Goal: Task Accomplishment & Management: Complete application form

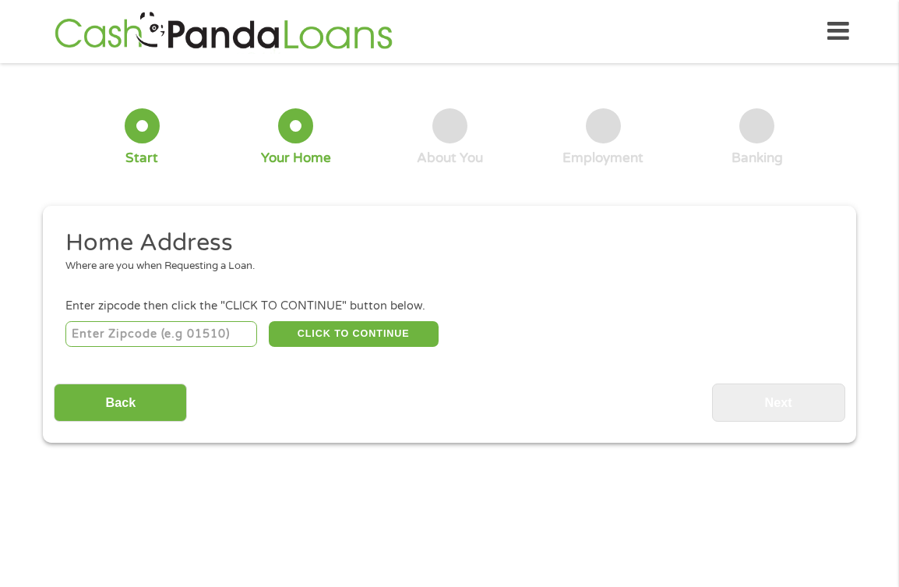
click at [211, 337] on input "number" at bounding box center [161, 334] width 193 height 26
type input "33803"
select select "[US_STATE]"
click at [352, 334] on button "CLICK TO CONTINUE" at bounding box center [354, 334] width 170 height 26
type input "33803"
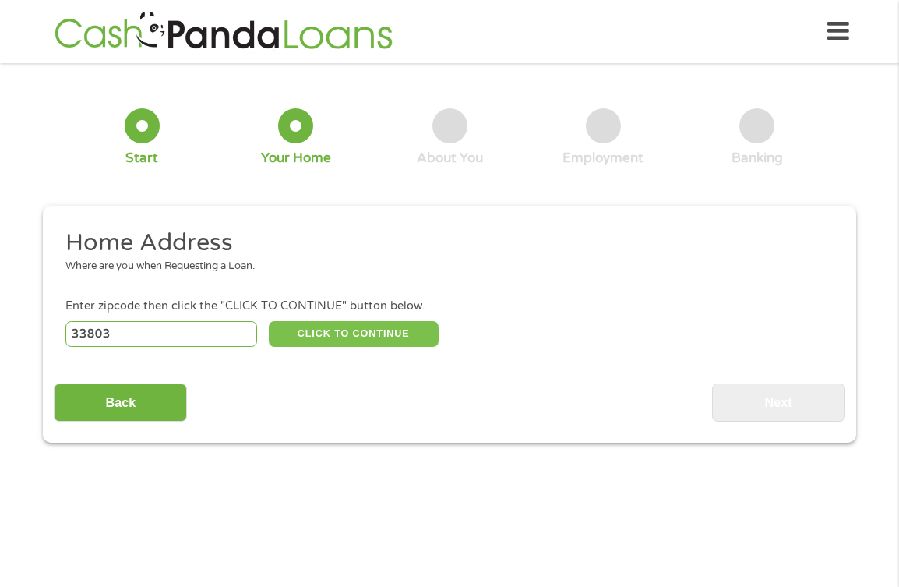
type input "Lakeland"
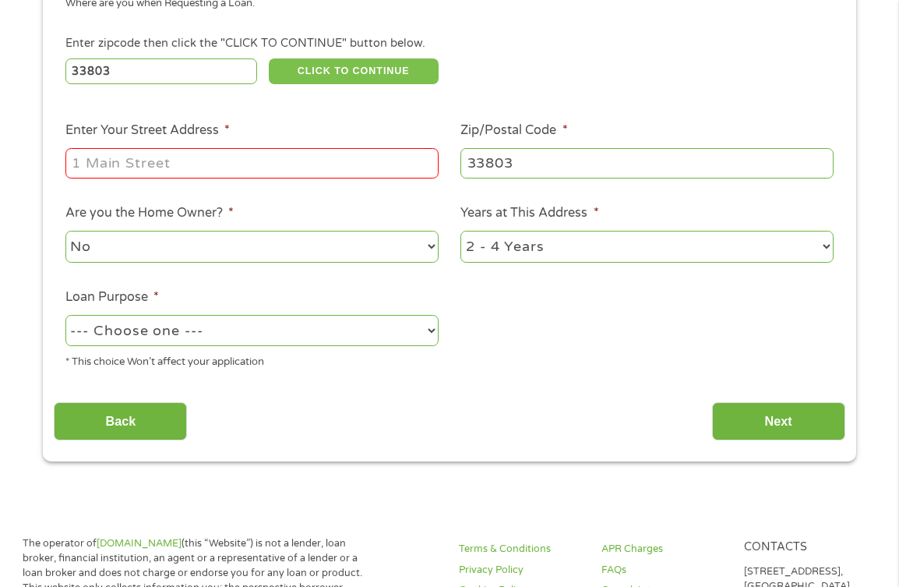
scroll to position [261, 0]
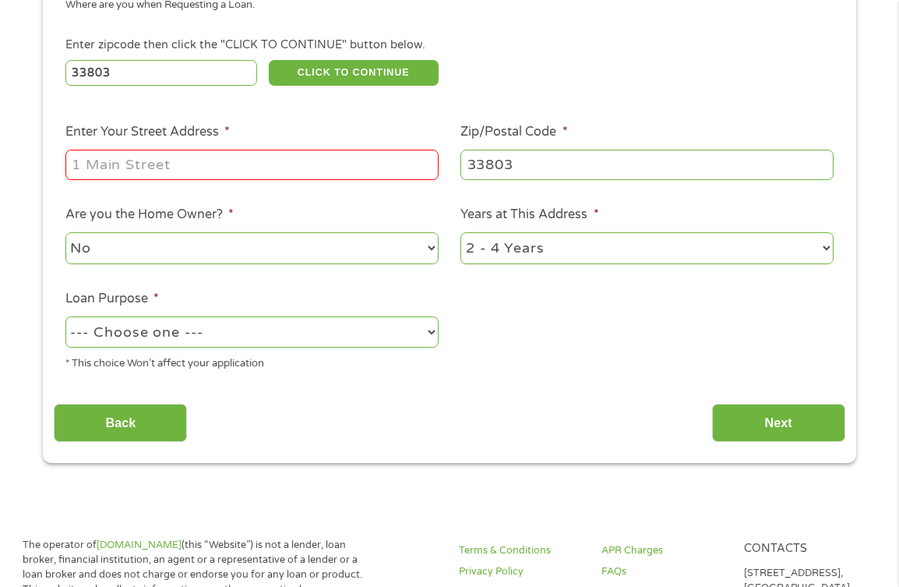
click at [267, 171] on input "Enter Your Street Address *" at bounding box center [251, 165] width 373 height 30
type input "[STREET_ADDRESS][PERSON_NAME]"
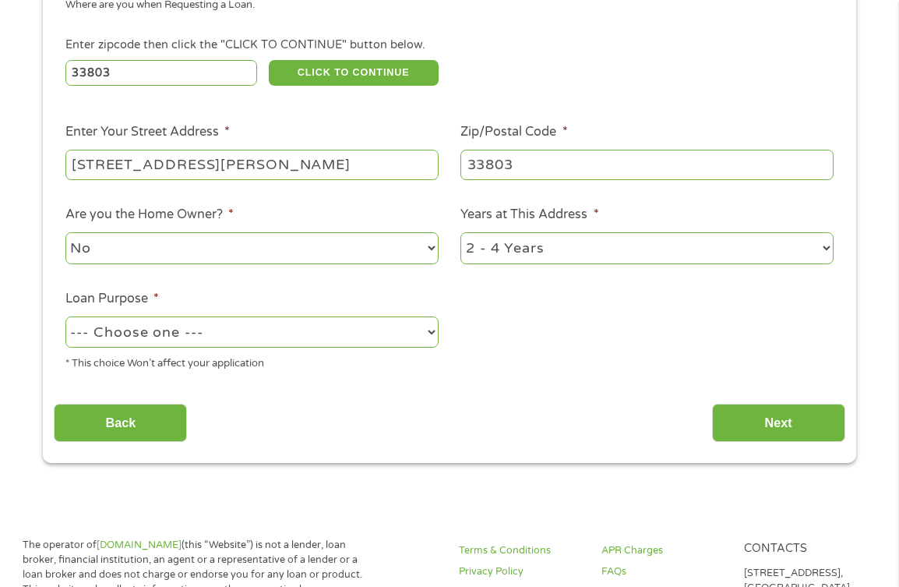
click at [333, 353] on div "* This choice Won’t affect your application" at bounding box center [251, 361] width 373 height 21
click at [309, 337] on select "--- Choose one --- Pay Bills Debt Consolidation Home Improvement Major Purchase…" at bounding box center [251, 332] width 373 height 32
select select "other"
click at [65, 316] on select "--- Choose one --- Pay Bills Debt Consolidation Home Improvement Major Purchase…" at bounding box center [251, 332] width 373 height 32
click at [812, 388] on div "Home Address Where are you when Requesting a Loan. Enter zipcode then click the…" at bounding box center [449, 203] width 791 height 475
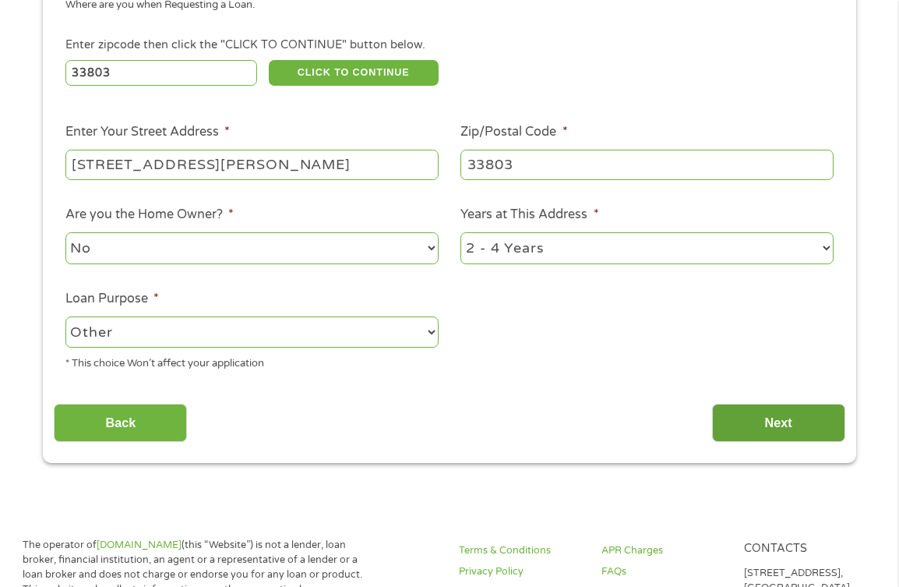
click at [789, 404] on input "Next" at bounding box center [778, 423] width 133 height 38
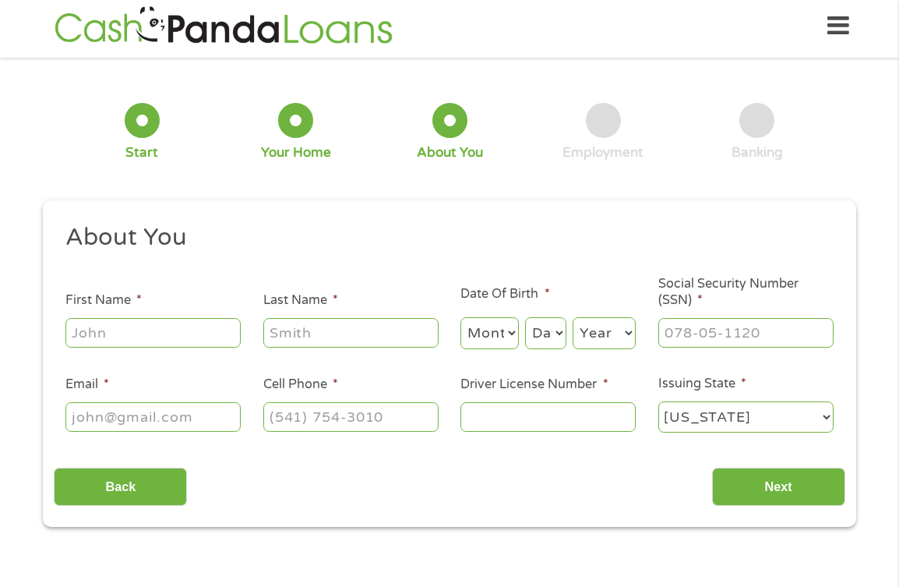
scroll to position [0, 0]
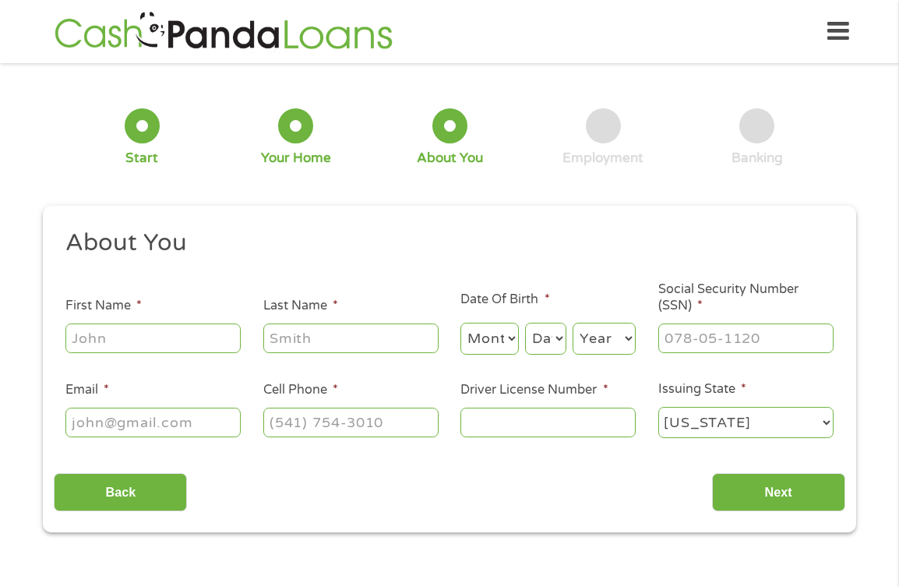
click at [182, 364] on ul "About You This field is hidden when viewing the form Title * --- Choose one ---…" at bounding box center [449, 340] width 791 height 224
click at [182, 338] on input "First Name *" at bounding box center [152, 338] width 175 height 30
type input "welshona"
type input "[PERSON_NAME]"
type input "[EMAIL_ADDRESS][DOMAIN_NAME]"
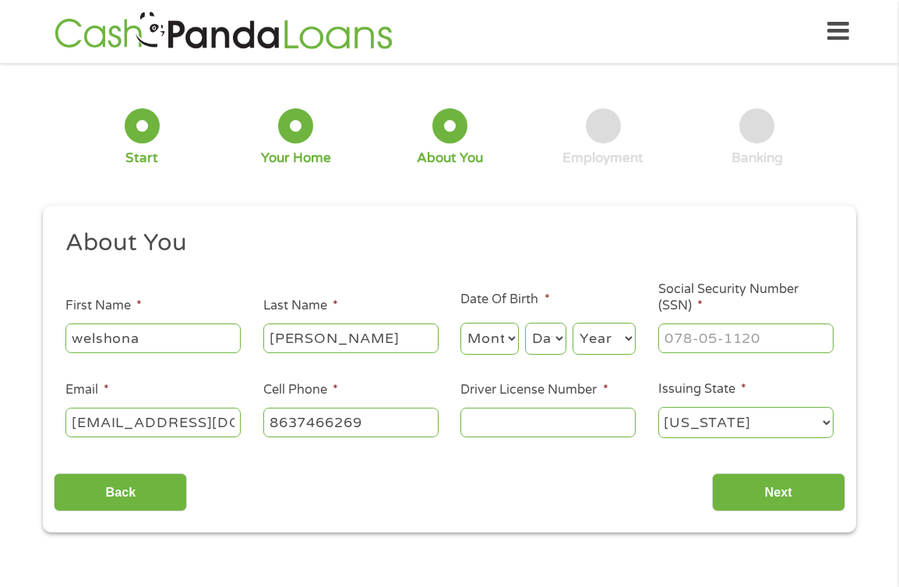
type input "[PHONE_NUMBER]"
click at [501, 330] on select "Month 1 2 3 4 5 6 7 8 9 10 11 12" at bounding box center [490, 339] width 58 height 32
click at [461, 323] on select "Month 1 2 3 4 5 6 7 8 9 10 11 12" at bounding box center [490, 339] width 58 height 32
click at [495, 351] on select "Month 1 2 3 4 5 6 7 8 9 10 11 12" at bounding box center [490, 339] width 58 height 32
select select "6"
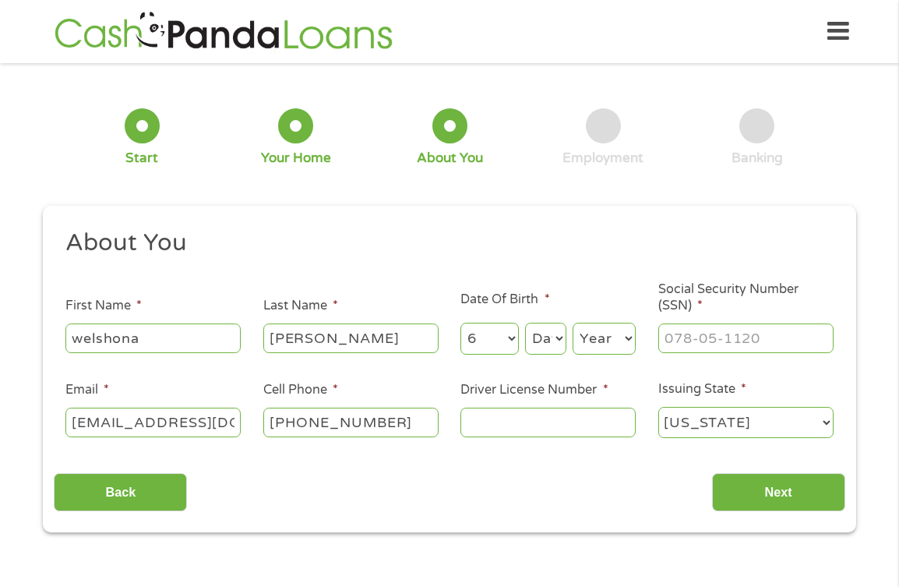
click at [461, 323] on select "Month 1 2 3 4 5 6 7 8 9 10 11 12" at bounding box center [490, 339] width 58 height 32
click at [531, 339] on select "Day 1 2 3 4 5 6 7 8 9 10 11 12 13 14 15 16 17 18 19 20 21 22 23 24 25 26 27 28 …" at bounding box center [545, 339] width 41 height 32
select select "25"
click at [525, 323] on select "Day 1 2 3 4 5 6 7 8 9 10 11 12 13 14 15 16 17 18 19 20 21 22 23 24 25 26 27 28 …" at bounding box center [545, 339] width 41 height 32
click at [594, 335] on select "Year [DATE] 2006 2005 2004 2003 2002 2001 2000 1999 1998 1997 1996 1995 1994 19…" at bounding box center [604, 339] width 63 height 32
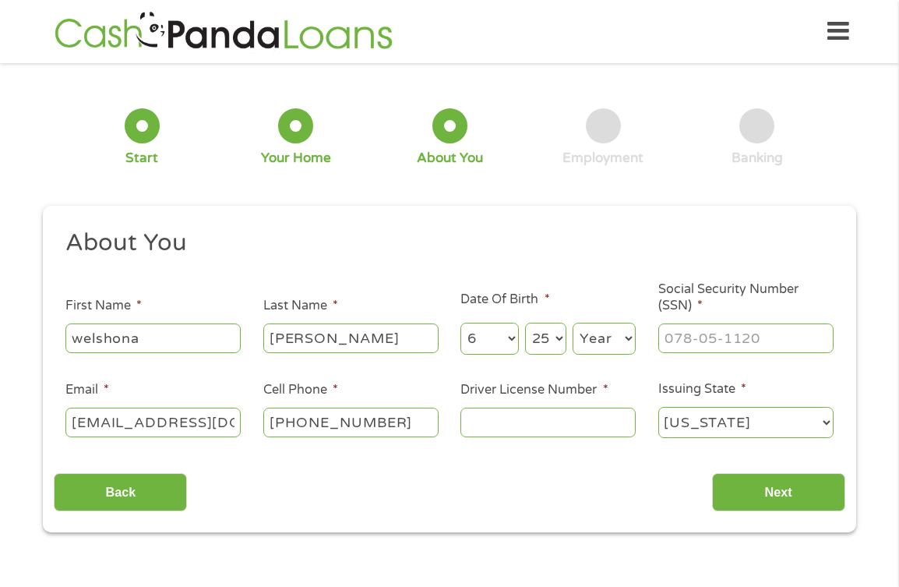
select select "1993"
click at [573, 323] on select "Year [DATE] 2006 2005 2004 2003 2002 2001 2000 1999 1998 1997 1996 1995 1994 19…" at bounding box center [604, 339] width 63 height 32
click at [581, 421] on input "Driver License Number *" at bounding box center [548, 423] width 175 height 30
type input "m226371052000"
click at [770, 308] on label "Social Security Number (SSN) *" at bounding box center [746, 297] width 175 height 33
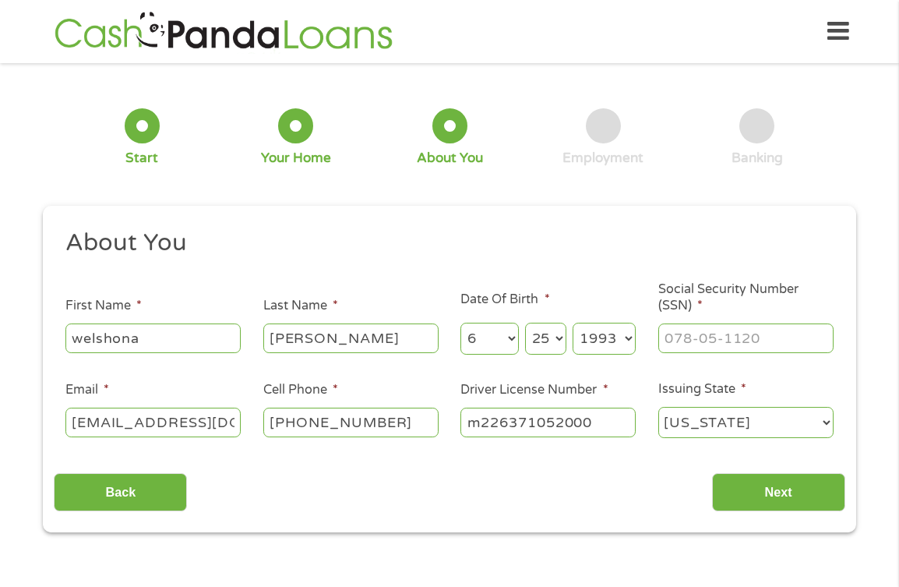
click at [770, 323] on input "Social Security Number (SSN) *" at bounding box center [746, 338] width 175 height 30
type input "593-33-6321"
click at [775, 495] on input "Next" at bounding box center [778, 492] width 133 height 38
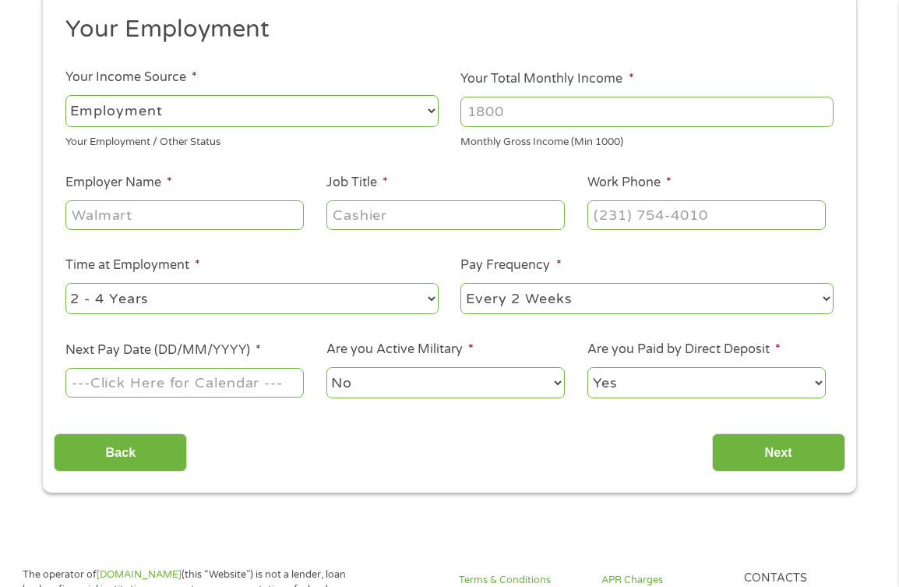
scroll to position [183, 0]
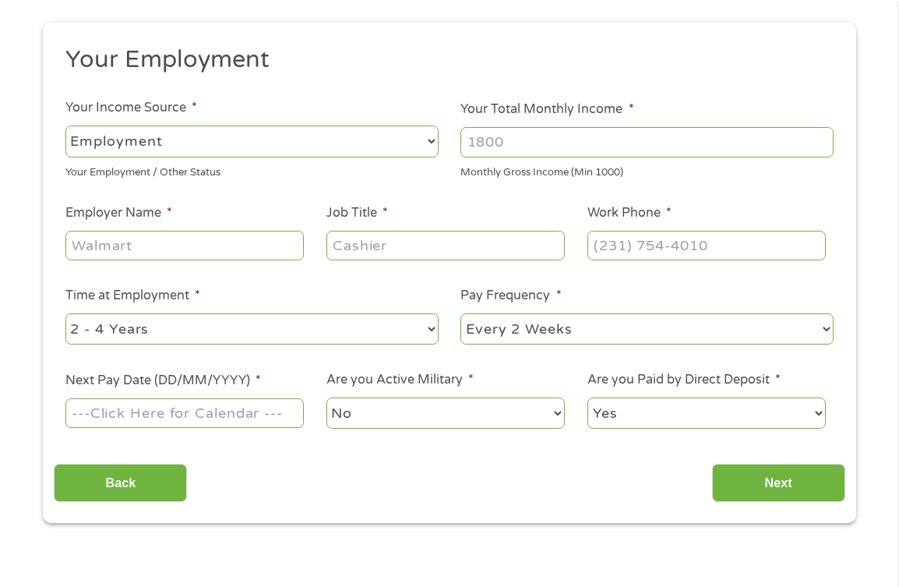
click at [475, 129] on input "Your Total Monthly Income *" at bounding box center [647, 142] width 373 height 30
type input "5500"
click at [117, 241] on input "Employer Name *" at bounding box center [184, 246] width 238 height 30
type input "Welshona [PERSON_NAME]"
click at [389, 221] on li "Job Title *" at bounding box center [445, 233] width 261 height 60
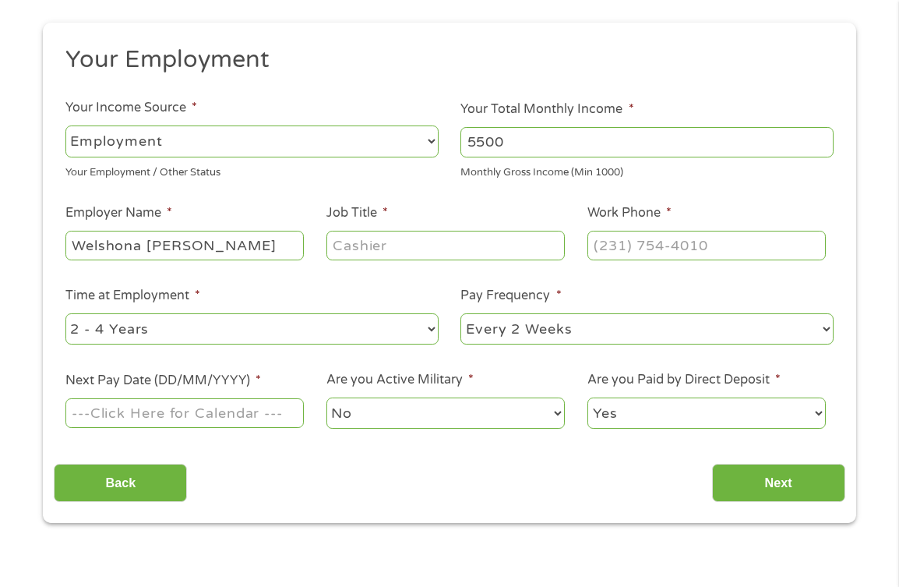
click at [376, 237] on input "Job Title *" at bounding box center [446, 246] width 238 height 30
type input "e"
type input "Registered nurse"
click at [599, 246] on input "(___) ___-____" at bounding box center [707, 246] width 238 height 30
type input "[PHONE_NUMBER]"
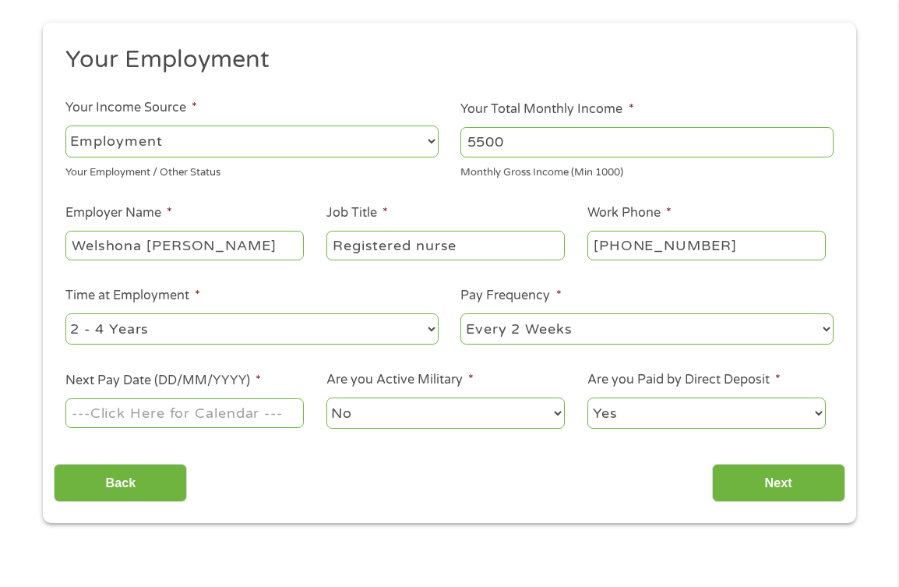
click at [217, 419] on input "Next Pay Date (DD/MM/YYYY) *" at bounding box center [184, 413] width 238 height 30
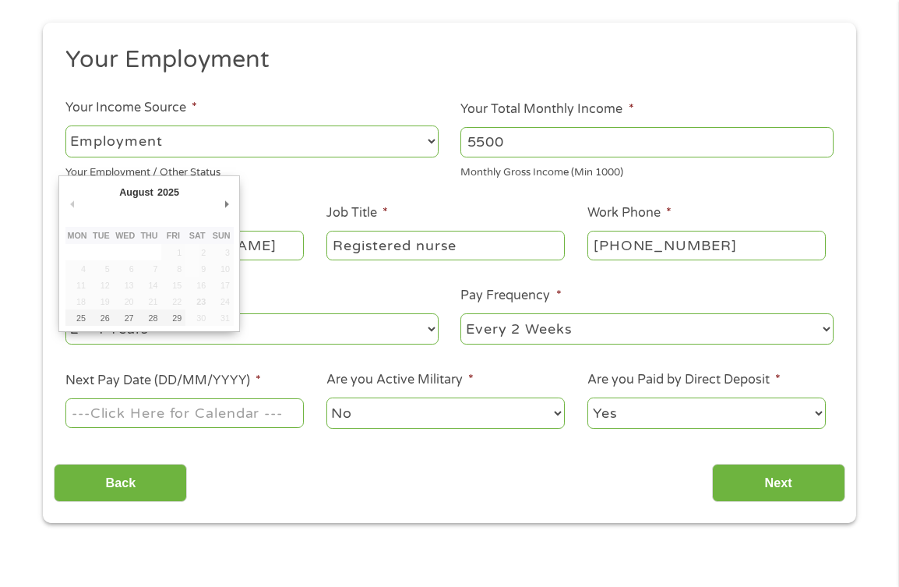
click at [225, 191] on div "August January February March April May June July August September October Nove…" at bounding box center [149, 195] width 168 height 26
type input "[DATE]"
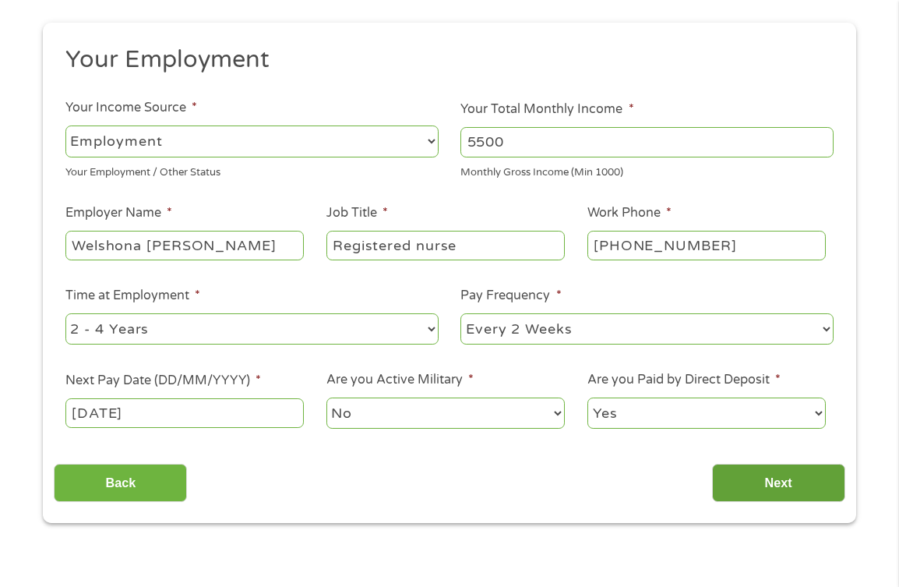
click at [767, 490] on input "Next" at bounding box center [778, 483] width 133 height 38
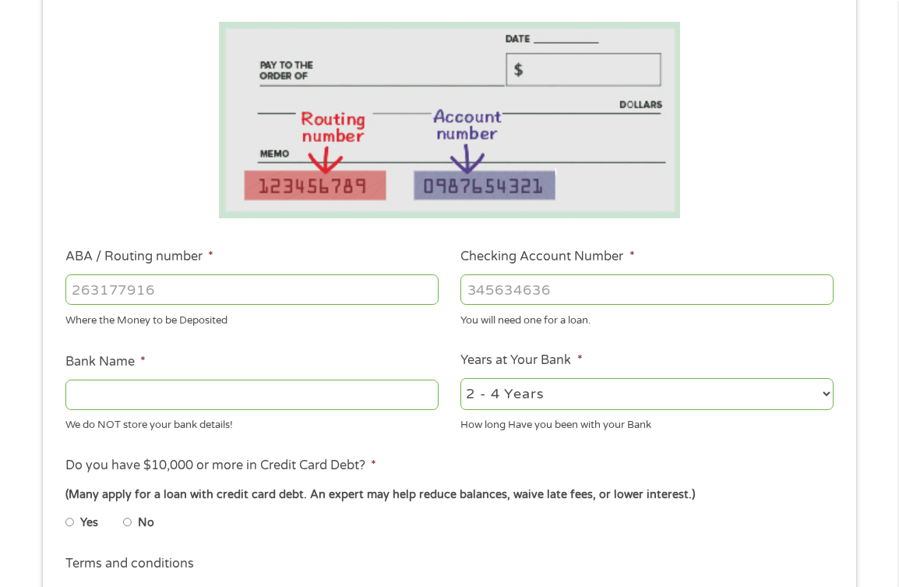
scroll to position [397, 0]
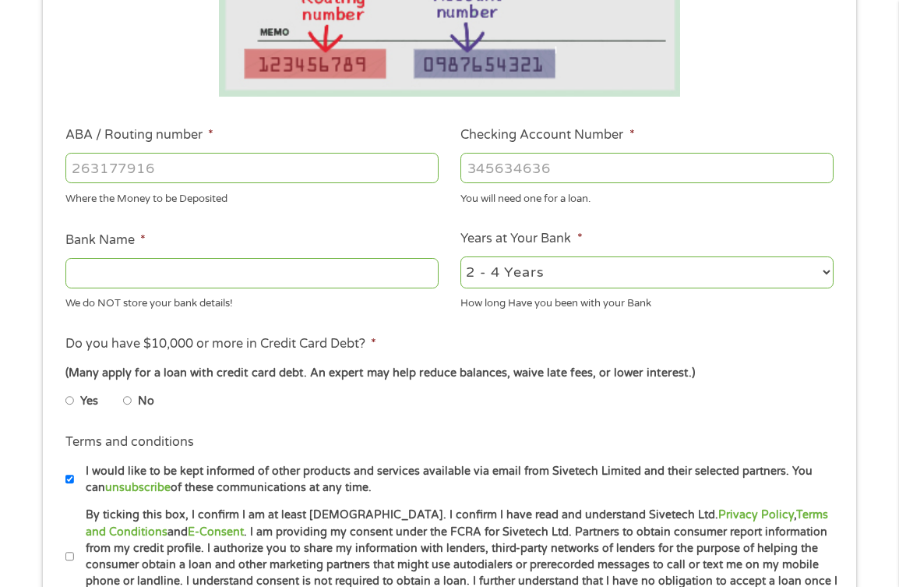
click at [509, 178] on input "Checking Account Number *" at bounding box center [647, 168] width 373 height 30
type input "878739447"
click at [197, 175] on input "ABA / Routing number *" at bounding box center [251, 168] width 373 height 30
type input "267084131"
type input "[PERSON_NAME] [PERSON_NAME] BANK NA"
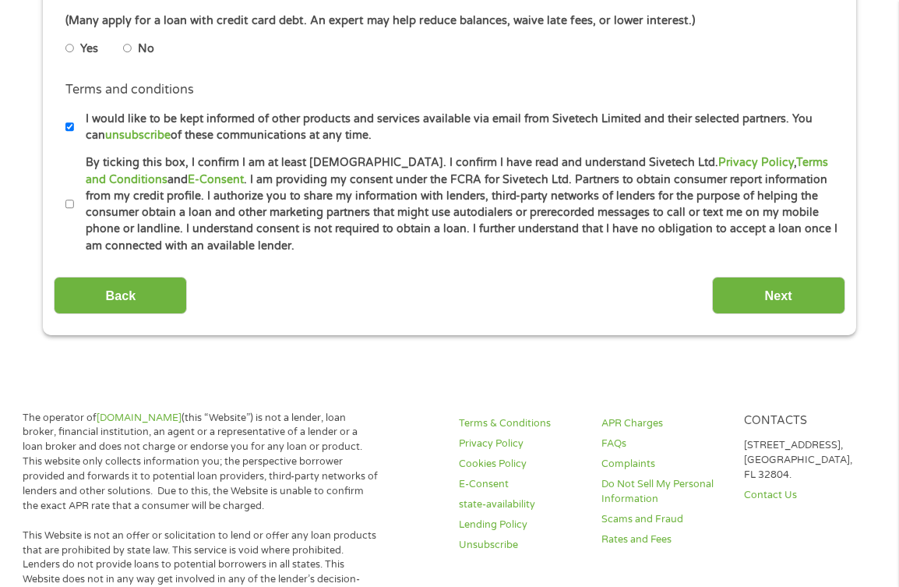
scroll to position [692, 0]
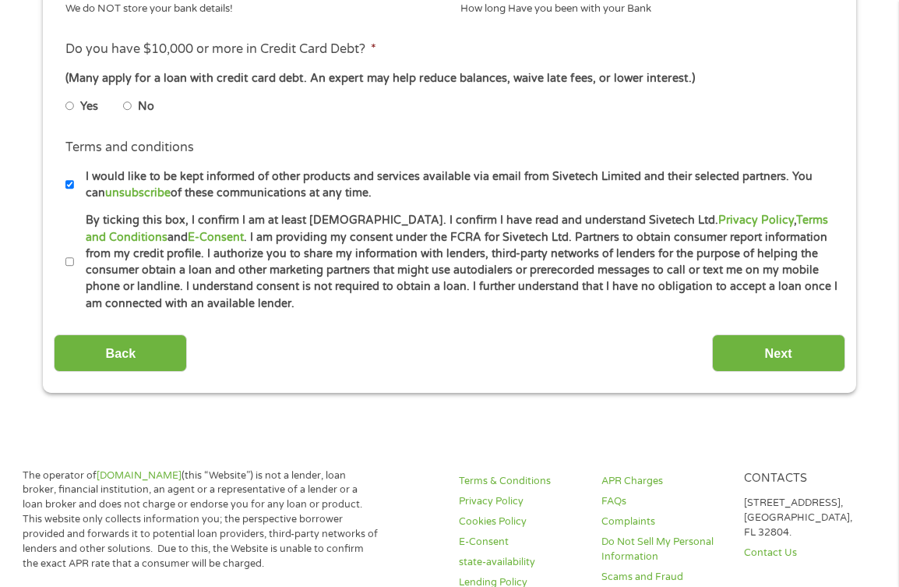
type input "267084131"
click at [72, 108] on input "Yes" at bounding box center [69, 106] width 9 height 25
radio input "true"
click at [129, 108] on input "No" at bounding box center [127, 106] width 9 height 25
radio input "true"
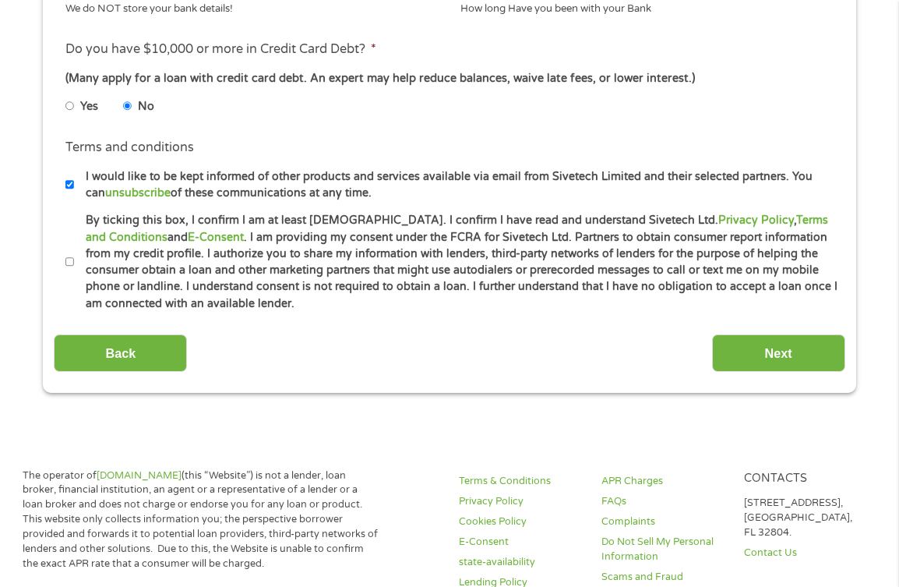
click at [68, 265] on input "By ticking this box, I confirm I am at least [DEMOGRAPHIC_DATA]. I confirm I ha…" at bounding box center [69, 261] width 9 height 25
checkbox input "true"
click at [68, 184] on input "I would like to be kept informed of other products and services available via e…" at bounding box center [69, 184] width 9 height 25
checkbox input "false"
click at [781, 350] on input "Next" at bounding box center [778, 353] width 133 height 38
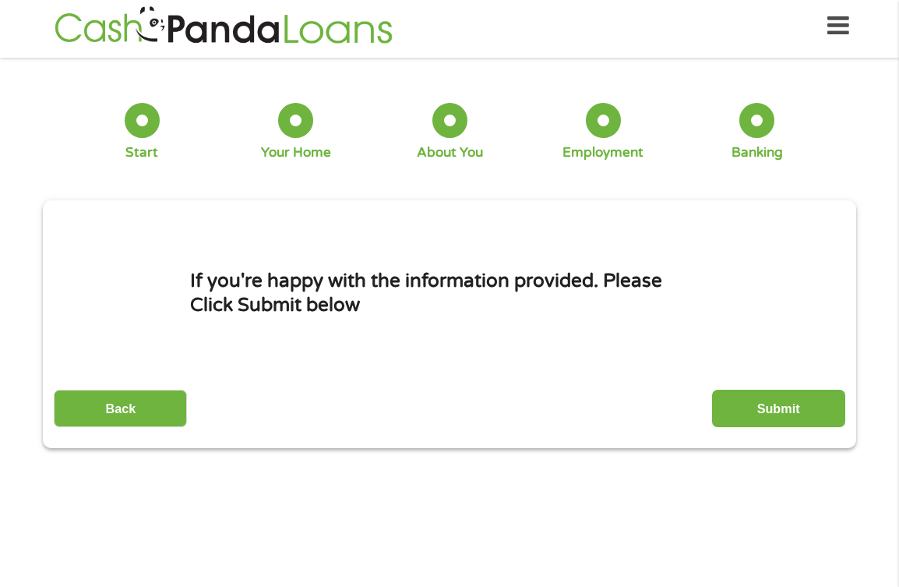
scroll to position [0, 0]
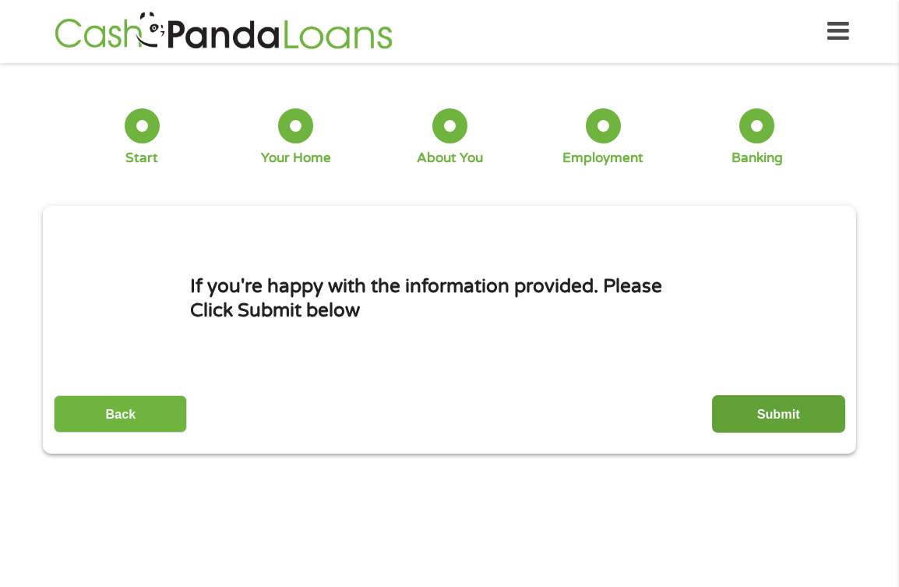
click at [748, 414] on input "Submit" at bounding box center [778, 414] width 133 height 38
